Goal: Task Accomplishment & Management: Manage account settings

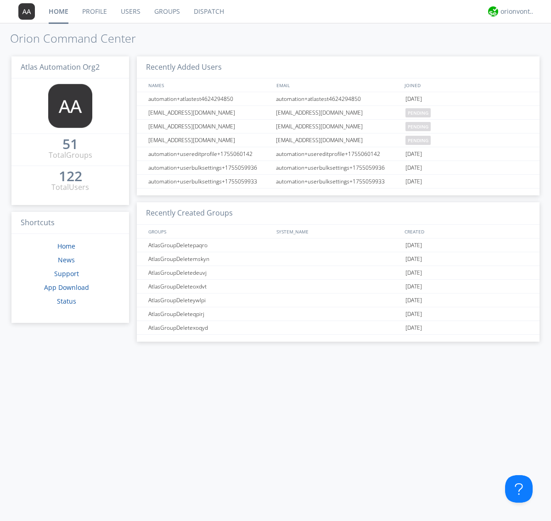
click at [166, 11] on link "Groups" at bounding box center [166, 11] width 39 height 23
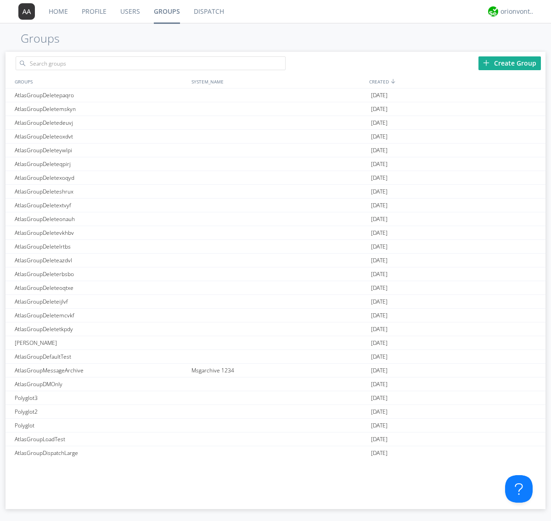
click at [509, 63] on div "Create Group" at bounding box center [509, 63] width 62 height 14
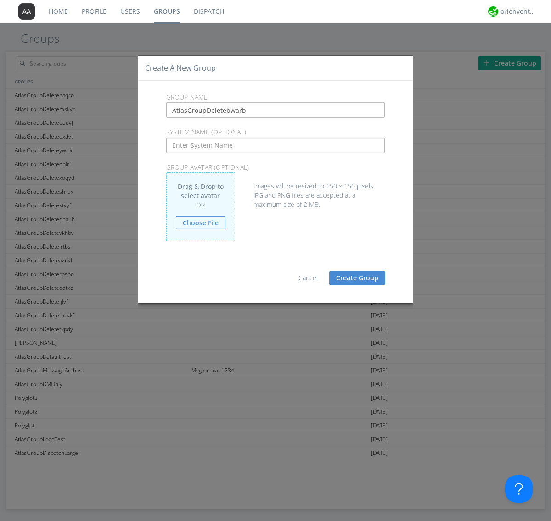
type input "AtlasGroupDeletebwarb"
click at [357, 278] on button "Create Group" at bounding box center [357, 278] width 56 height 14
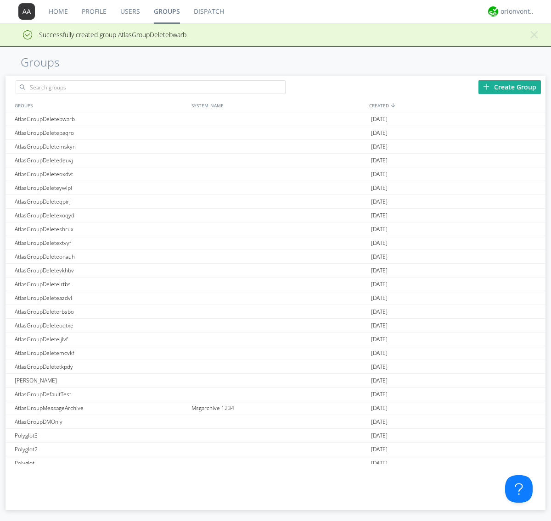
click at [166, 11] on link "Groups" at bounding box center [167, 11] width 40 height 23
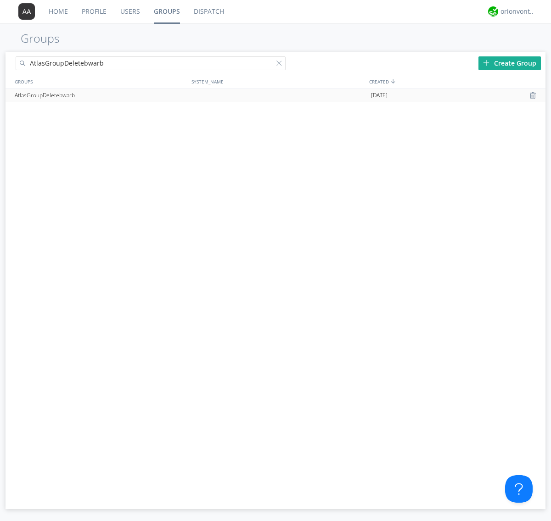
type input "AtlasGroupDeletebwarb"
click at [281, 65] on div at bounding box center [280, 65] width 9 height 9
type input "AtlasGroupDeletebwarb"
click at [101, 95] on div "AtlasGroupDeletebwarb" at bounding box center [100, 96] width 177 height 14
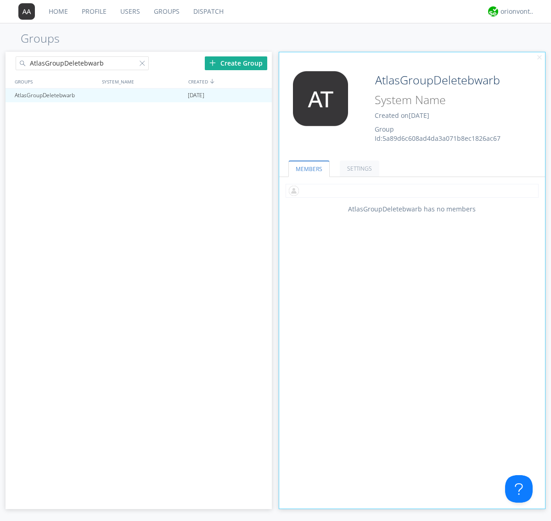
click at [412, 190] on input "text" at bounding box center [411, 191] width 253 height 14
type input "automation+atlas0002+org2"
click at [515, 11] on div "orionvontas+atlas+automation+org2" at bounding box center [517, 11] width 34 height 9
